Goal: Task Accomplishment & Management: Use online tool/utility

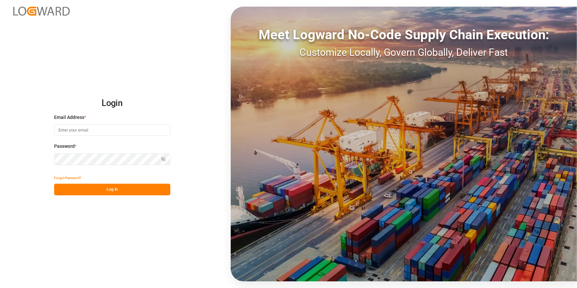
type input "[PERSON_NAME][EMAIL_ADDRESS][PERSON_NAME][DOMAIN_NAME]"
click at [90, 190] on button "Log In" at bounding box center [112, 190] width 116 height 12
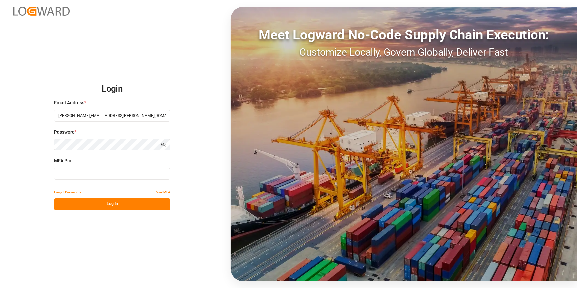
click at [64, 172] on input at bounding box center [112, 174] width 116 height 12
type input "6"
click at [91, 206] on button "Log In" at bounding box center [112, 204] width 116 height 12
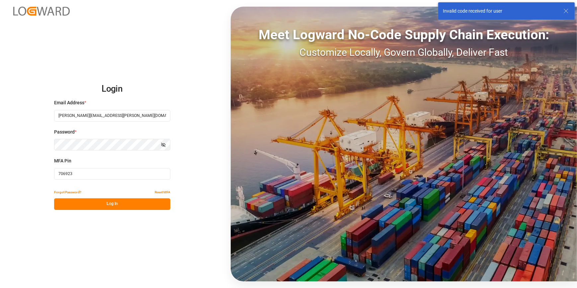
drag, startPoint x: 76, startPoint y: 176, endPoint x: 34, endPoint y: 171, distance: 41.9
click at [34, 171] on div "Login Email Address * catherine.heng@jamindustries.com Password * Show password…" at bounding box center [288, 144] width 577 height 288
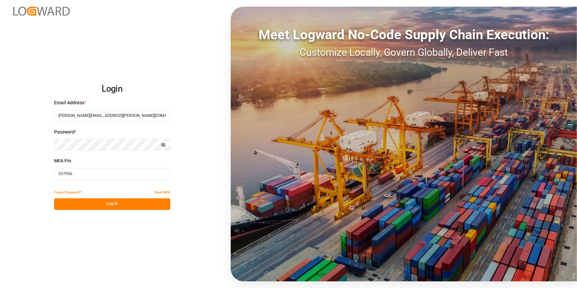
type input "537956"
click at [79, 204] on button "Log In" at bounding box center [112, 204] width 116 height 12
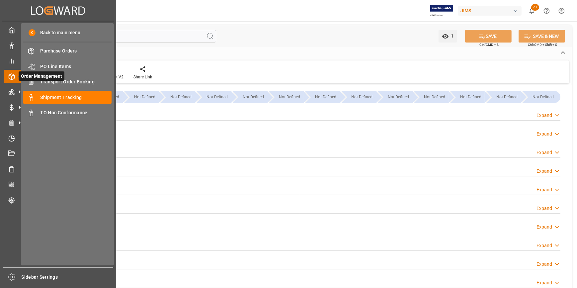
type input "04-08-2025"
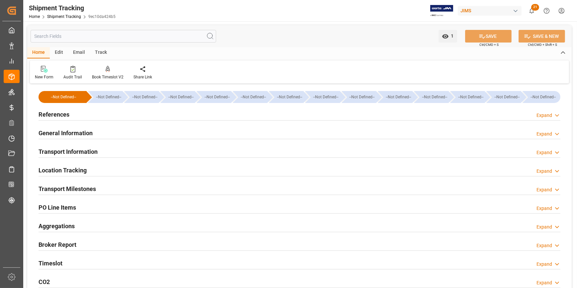
click at [53, 113] on h2 "References" at bounding box center [54, 114] width 31 height 9
